Goal: Find specific page/section: Find specific page/section

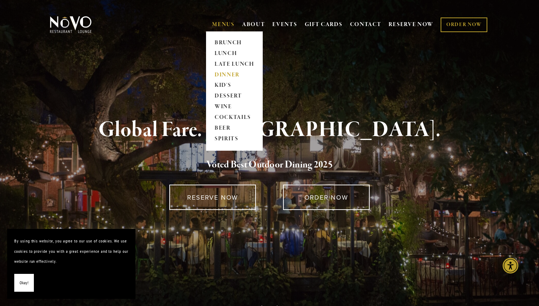
click at [229, 75] on link "DINNER" at bounding box center [234, 75] width 45 height 11
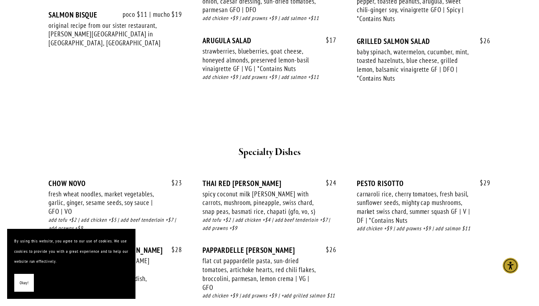
scroll to position [923, 0]
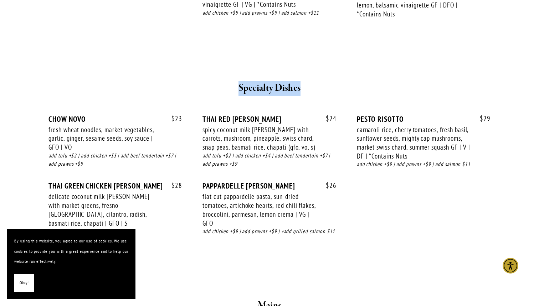
drag, startPoint x: 237, startPoint y: 87, endPoint x: 311, endPoint y: 89, distance: 74.6
click at [311, 89] on h2 "Specialty Dishes" at bounding box center [270, 88] width 416 height 15
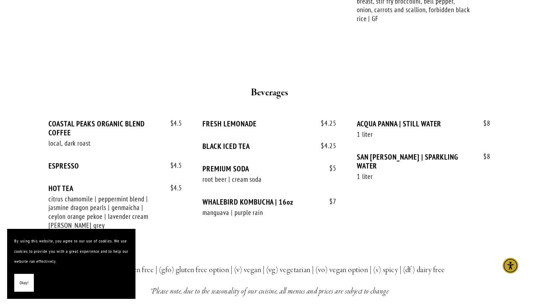
scroll to position [1614, 0]
